Goal: Transaction & Acquisition: Purchase product/service

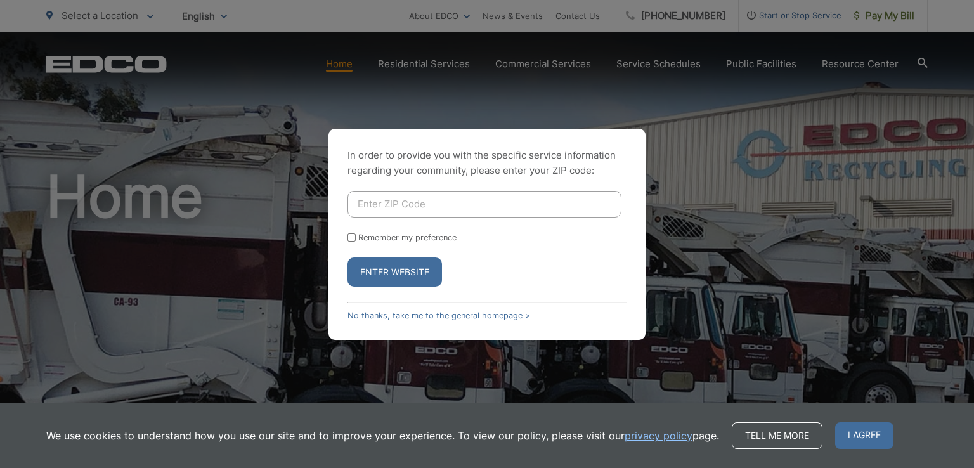
click at [420, 202] on input "Enter ZIP Code" at bounding box center [484, 204] width 274 height 27
type input "92021"
click at [348, 237] on input "Remember my preference" at bounding box center [351, 237] width 8 height 8
checkbox input "true"
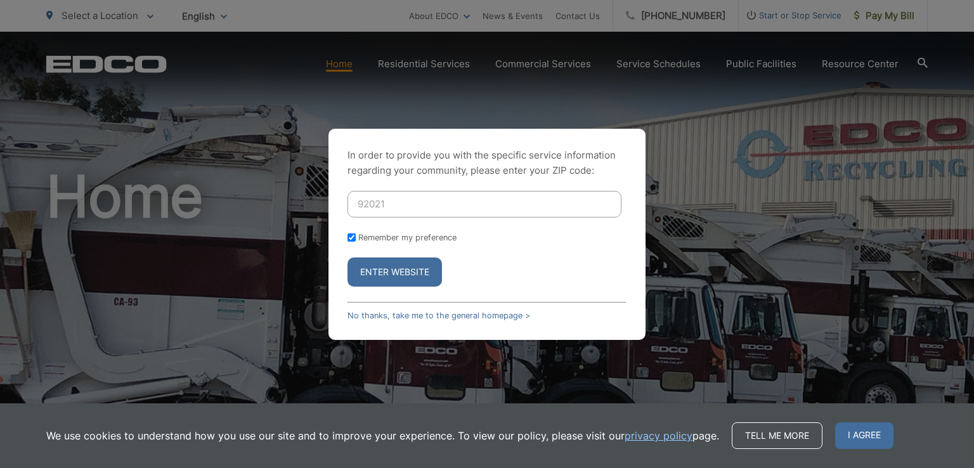
click at [378, 270] on button "Enter Website" at bounding box center [394, 271] width 94 height 29
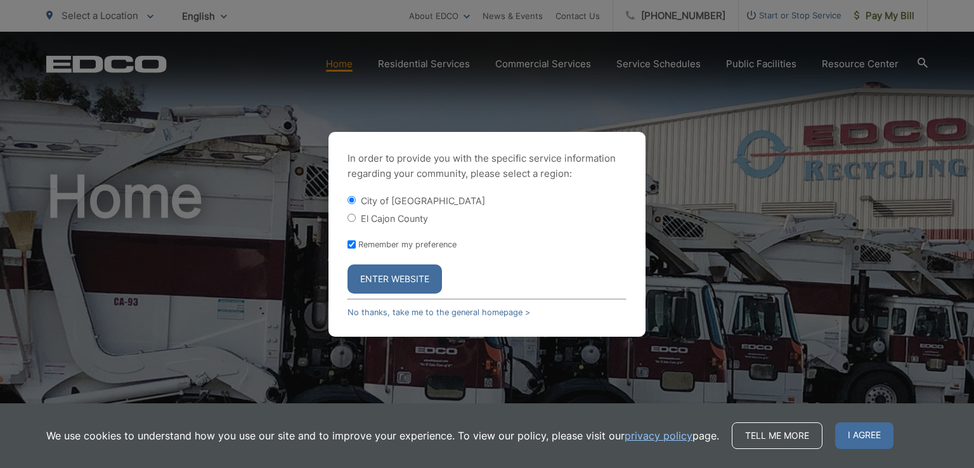
click at [378, 285] on button "Enter Website" at bounding box center [394, 278] width 94 height 29
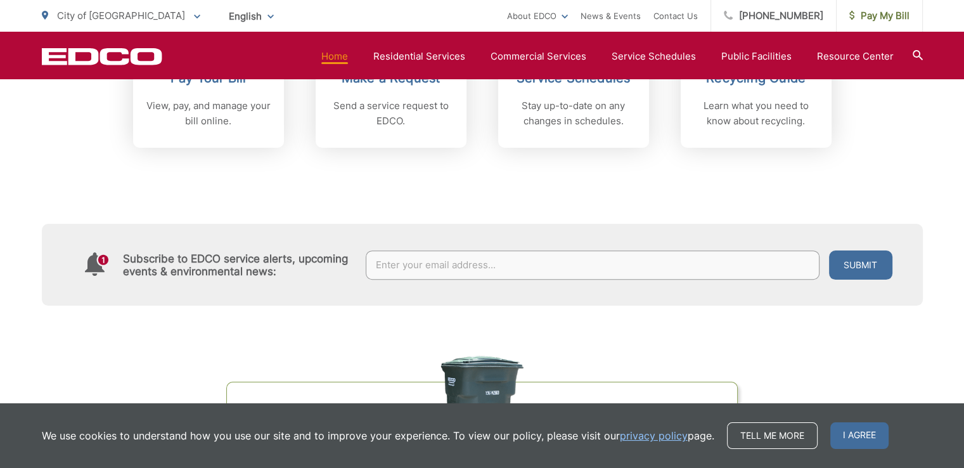
scroll to position [470, 0]
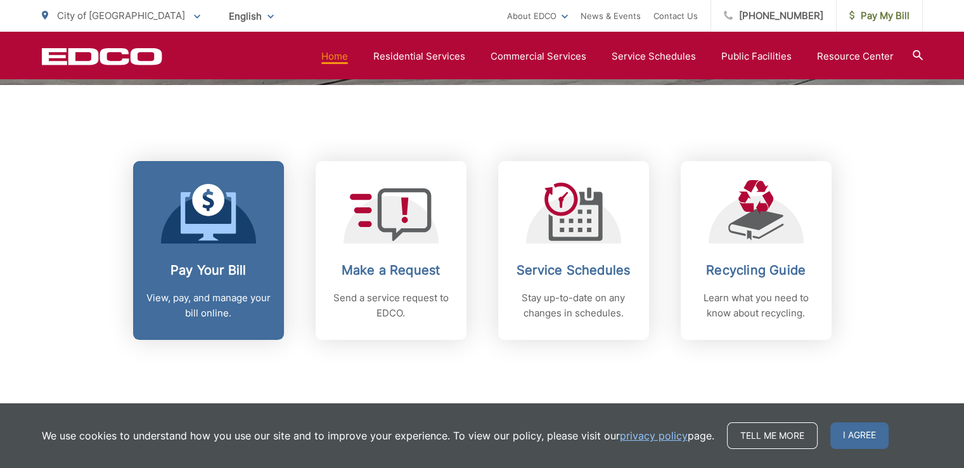
click at [212, 273] on h2 "Pay Your Bill" at bounding box center [209, 270] width 126 height 15
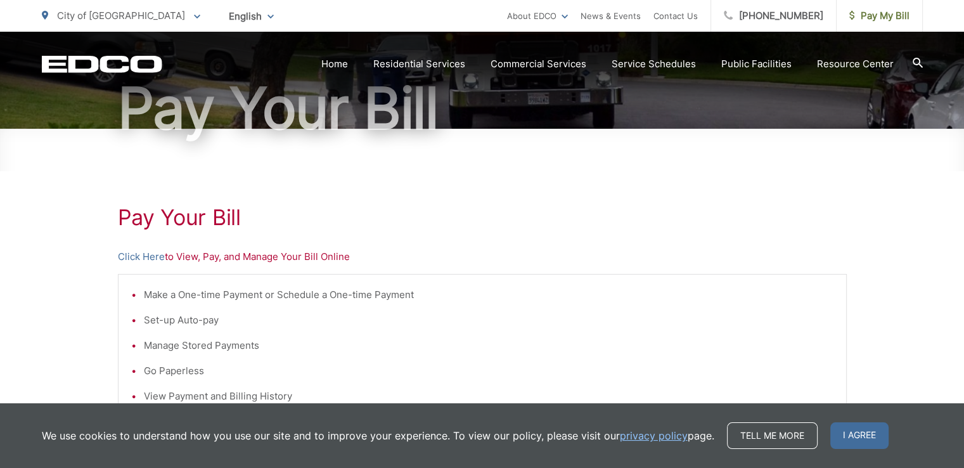
scroll to position [127, 0]
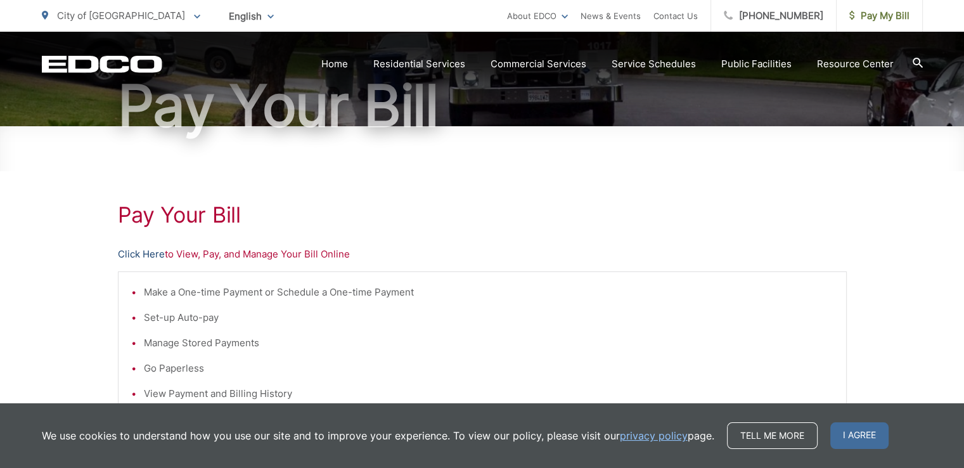
click at [134, 256] on link "Click Here" at bounding box center [141, 254] width 47 height 15
click at [141, 256] on link "Click Here" at bounding box center [141, 254] width 47 height 15
